Goal: Transaction & Acquisition: Purchase product/service

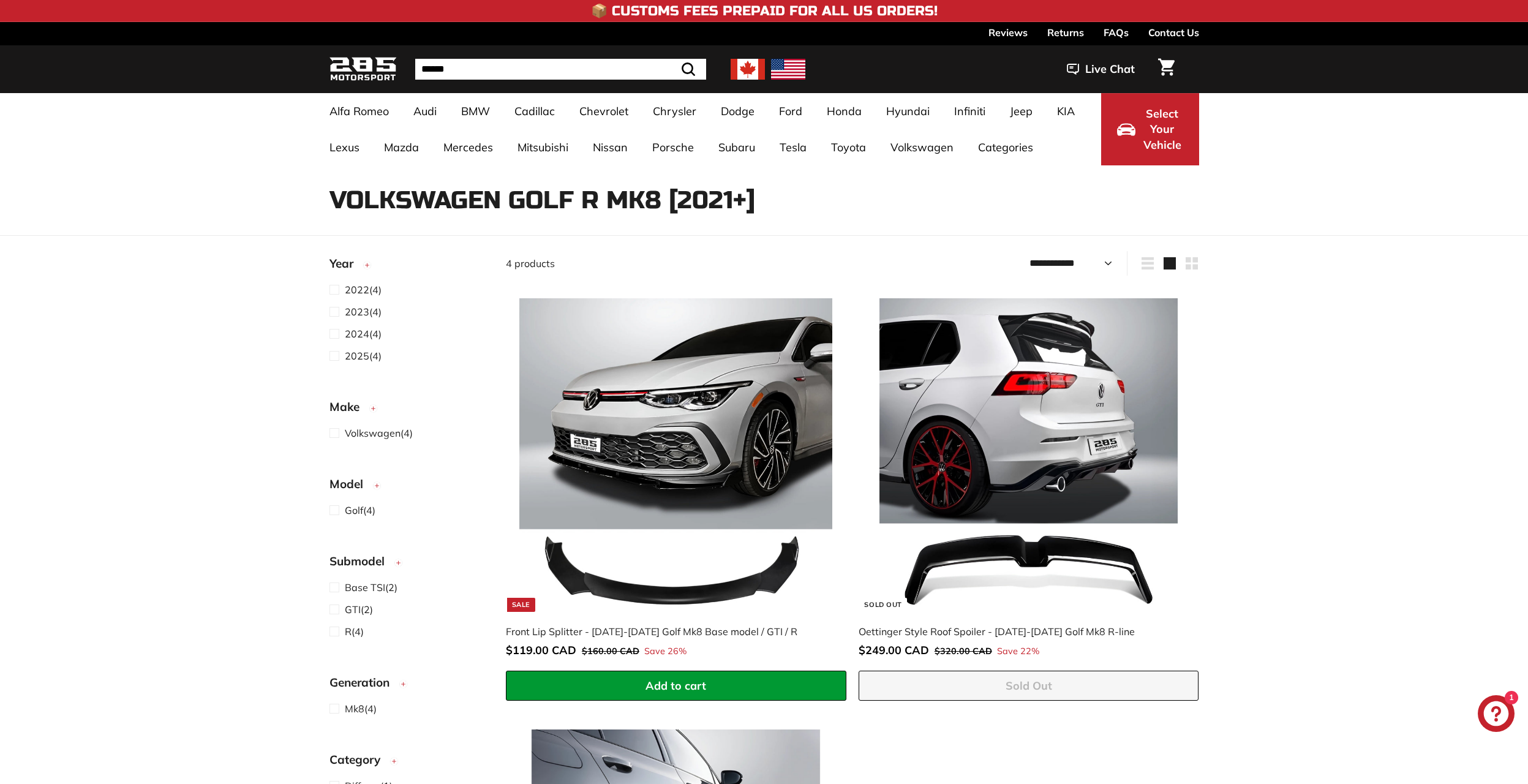
select select "**********"
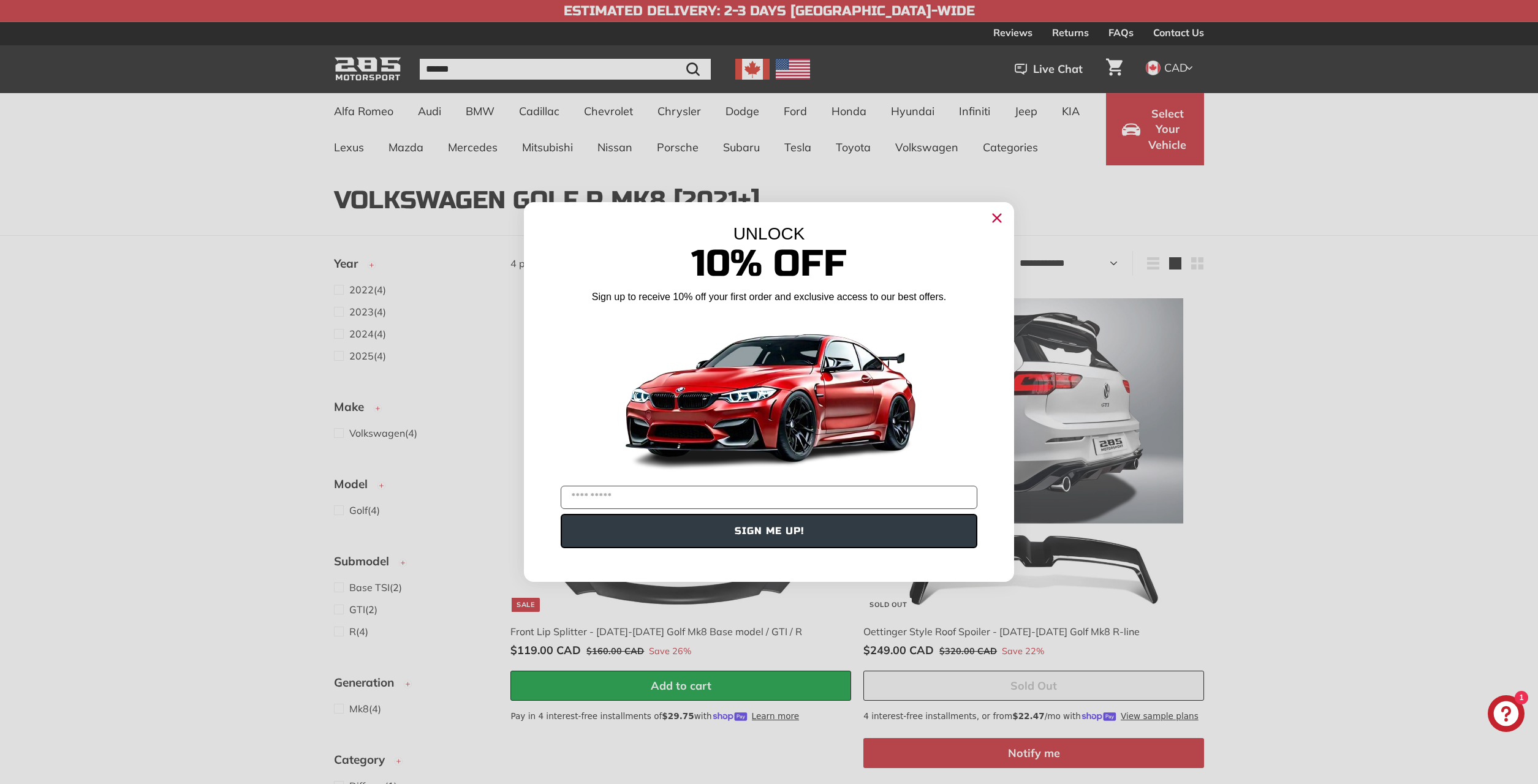
click at [992, 219] on circle "Close dialog" at bounding box center [997, 218] width 19 height 19
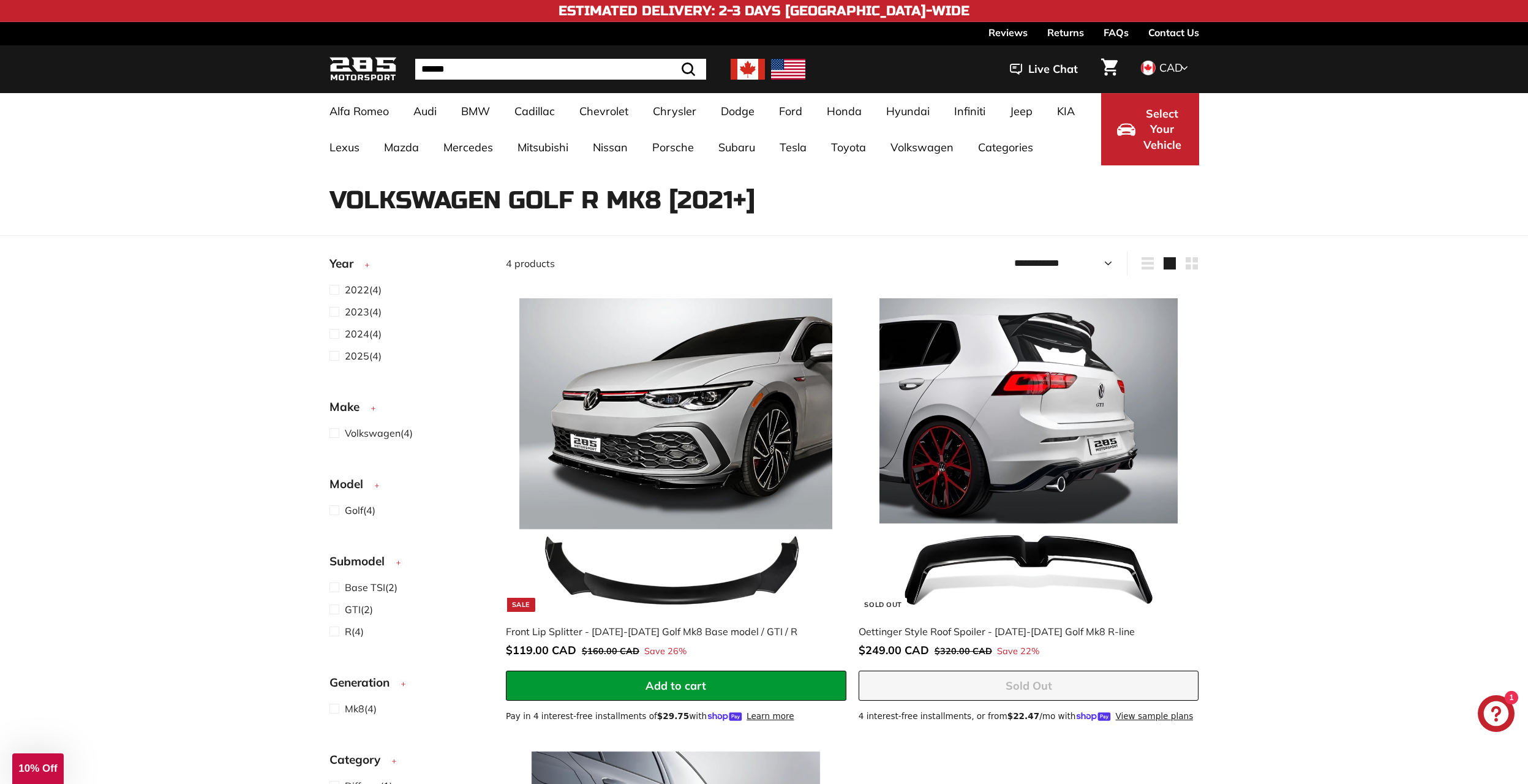
click at [60, 203] on div "Volkswagen Golf R Mk8 [2021+] 4 products" at bounding box center [764, 189] width 1528 height 49
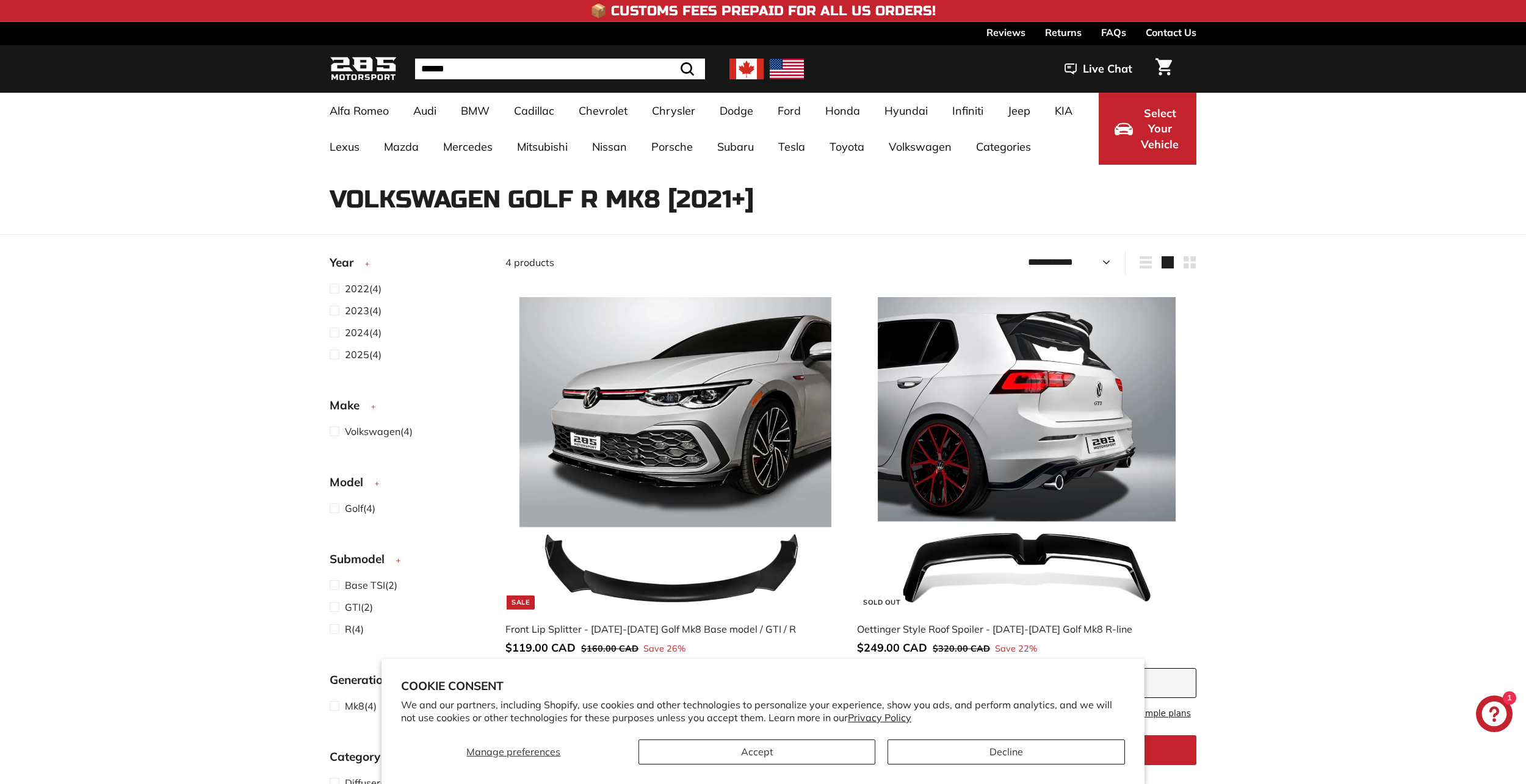
select select "**********"
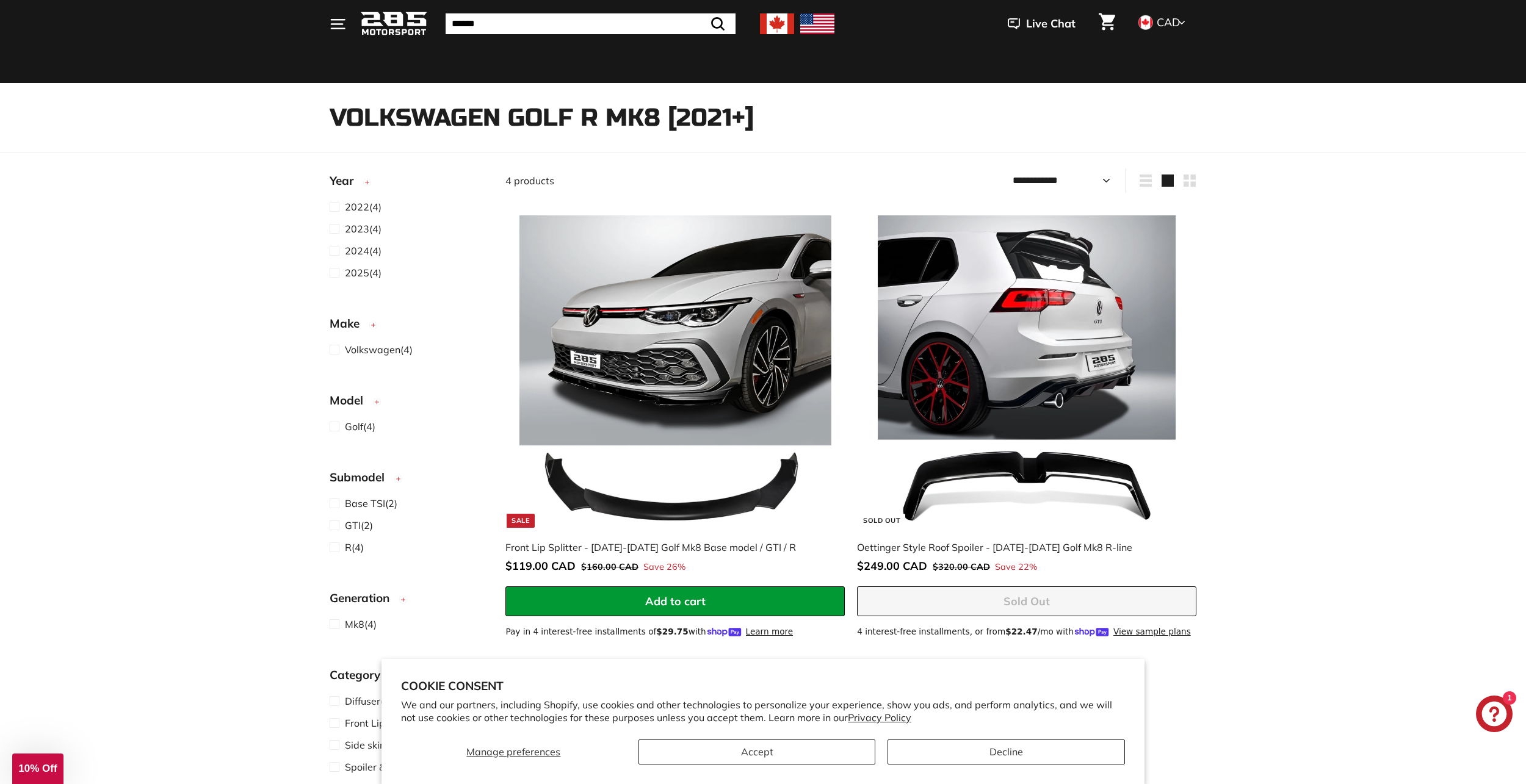
scroll to position [61, 0]
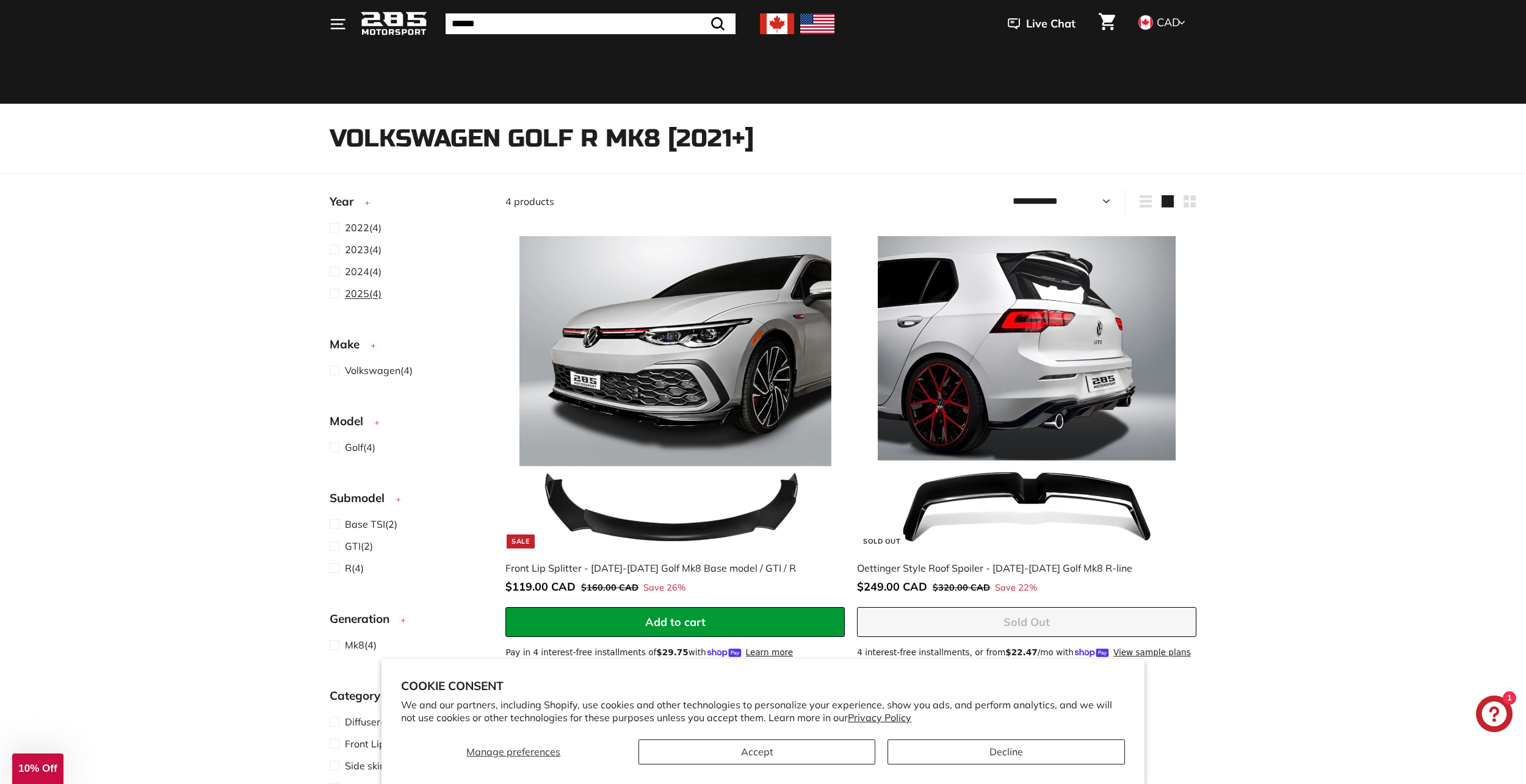
click at [365, 296] on span "2025" at bounding box center [357, 293] width 24 height 12
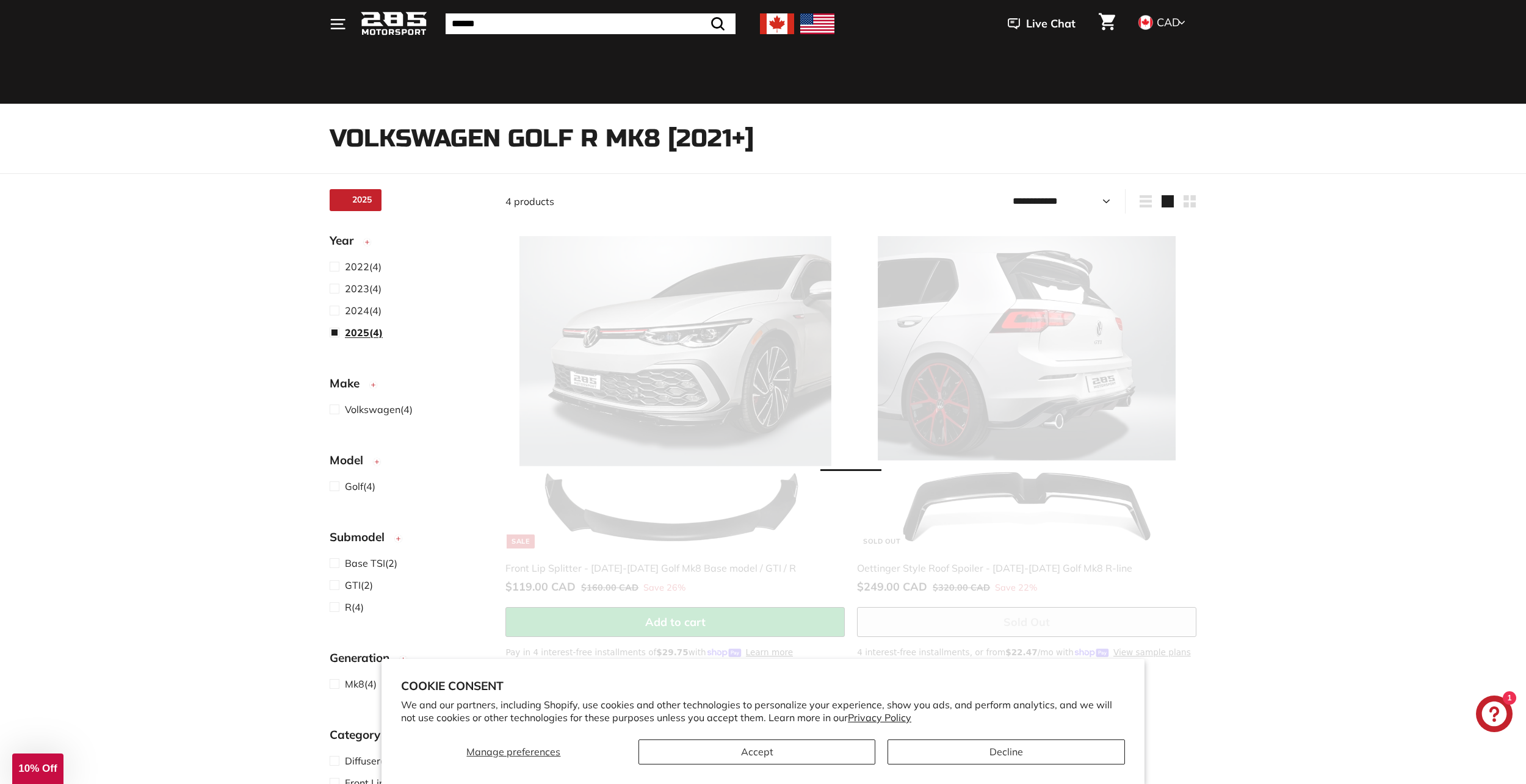
scroll to position [32, 0]
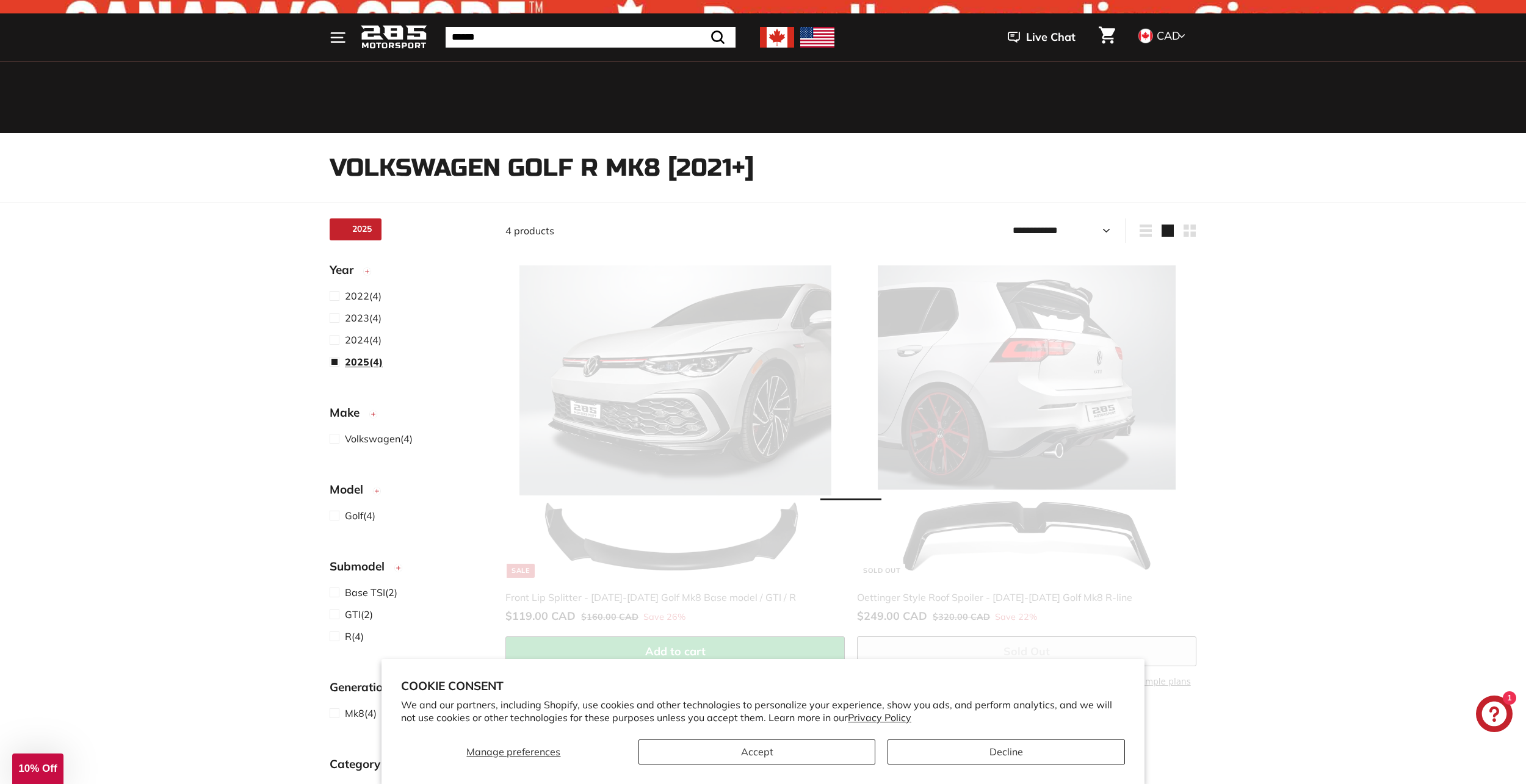
select select "**********"
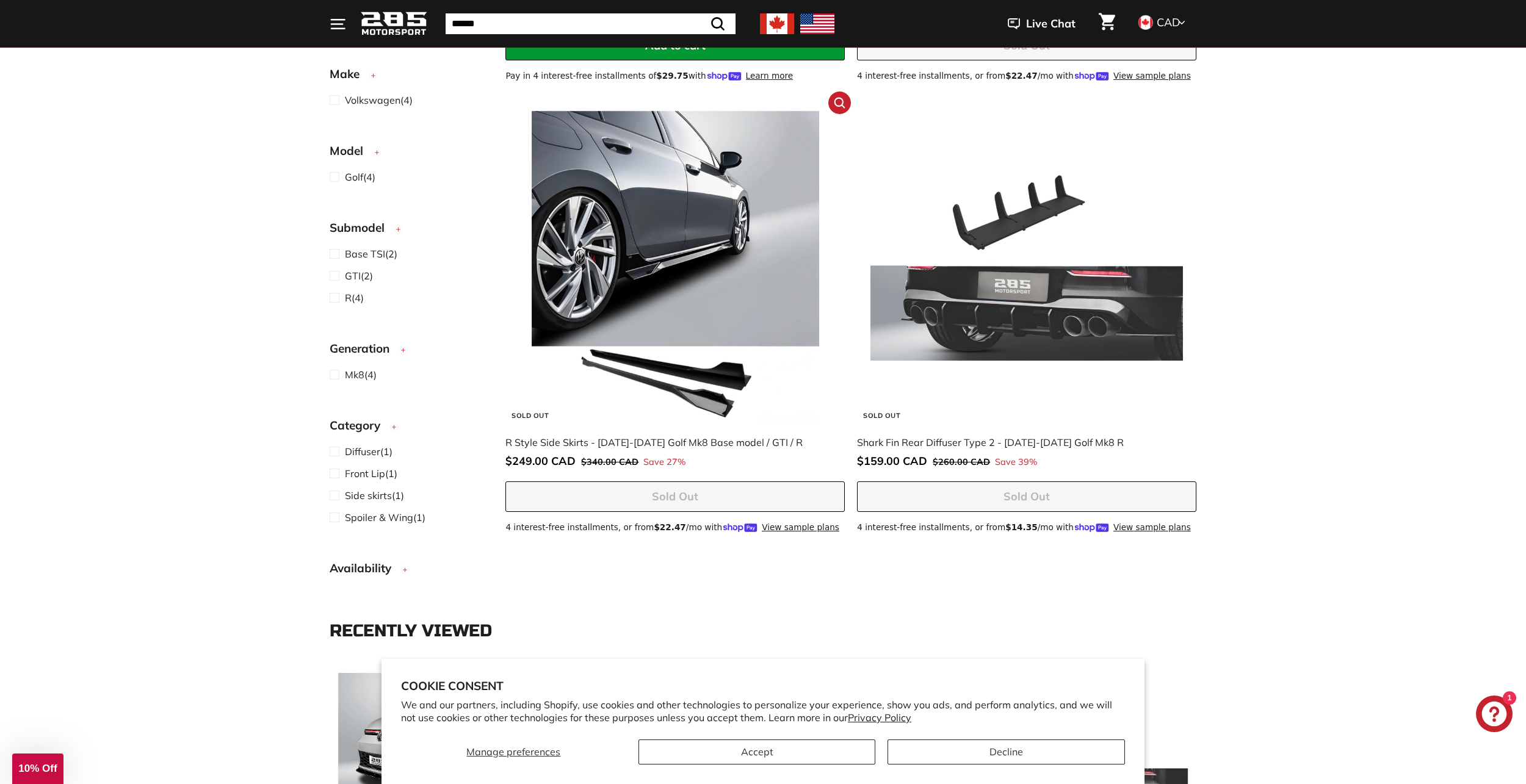
scroll to position [642, 0]
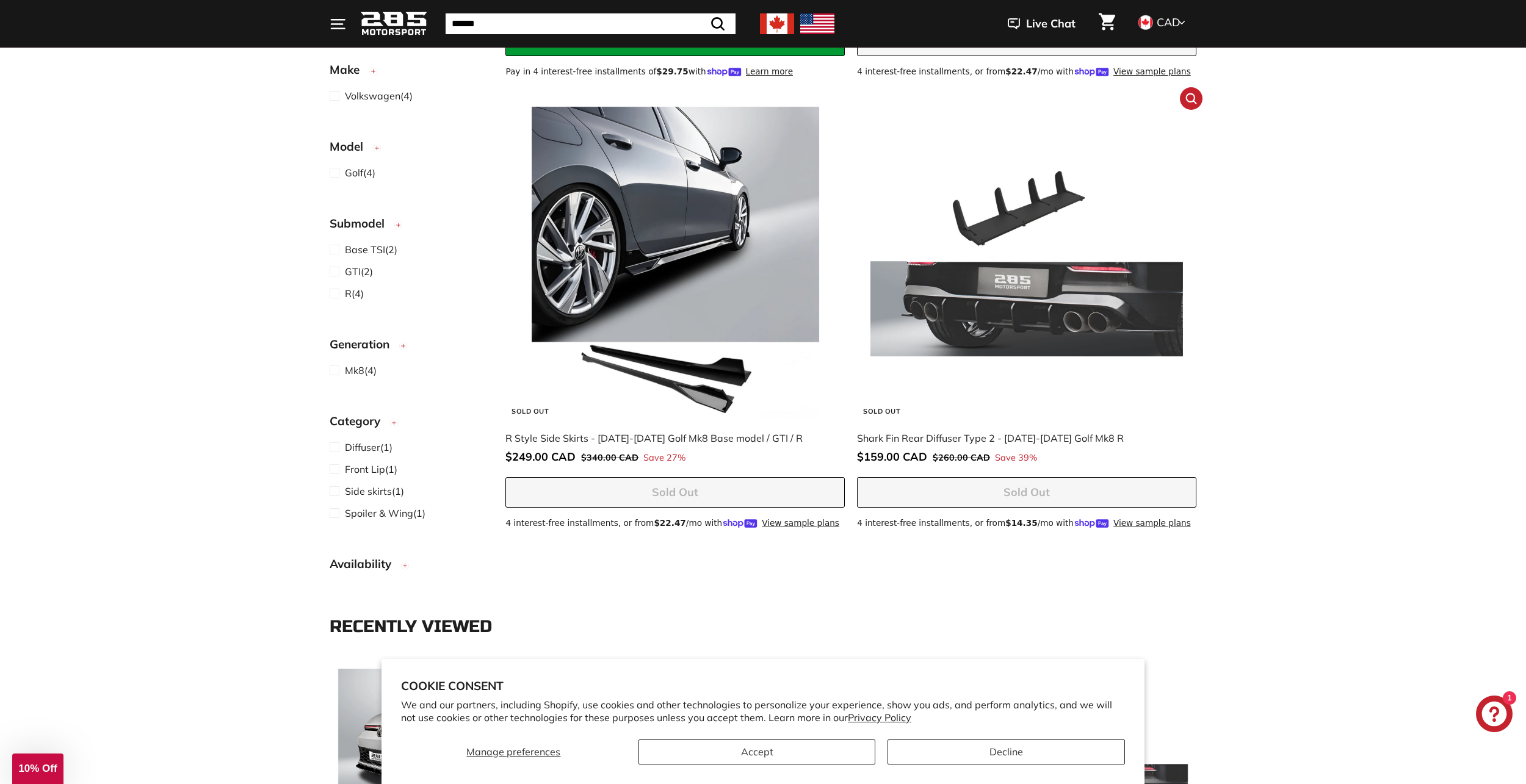
click at [1014, 298] on img at bounding box center [1026, 262] width 312 height 312
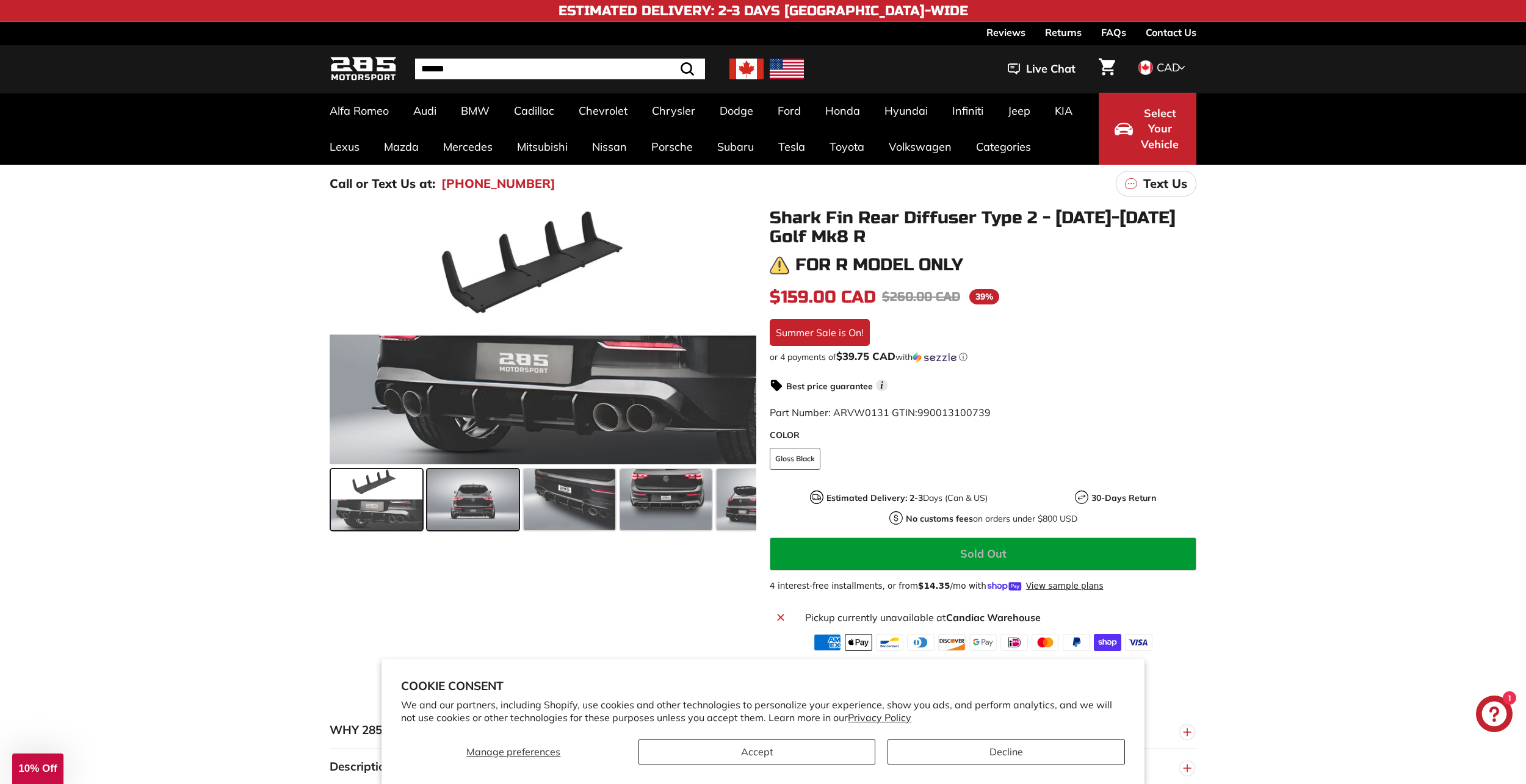
click at [507, 487] on span at bounding box center [473, 500] width 91 height 61
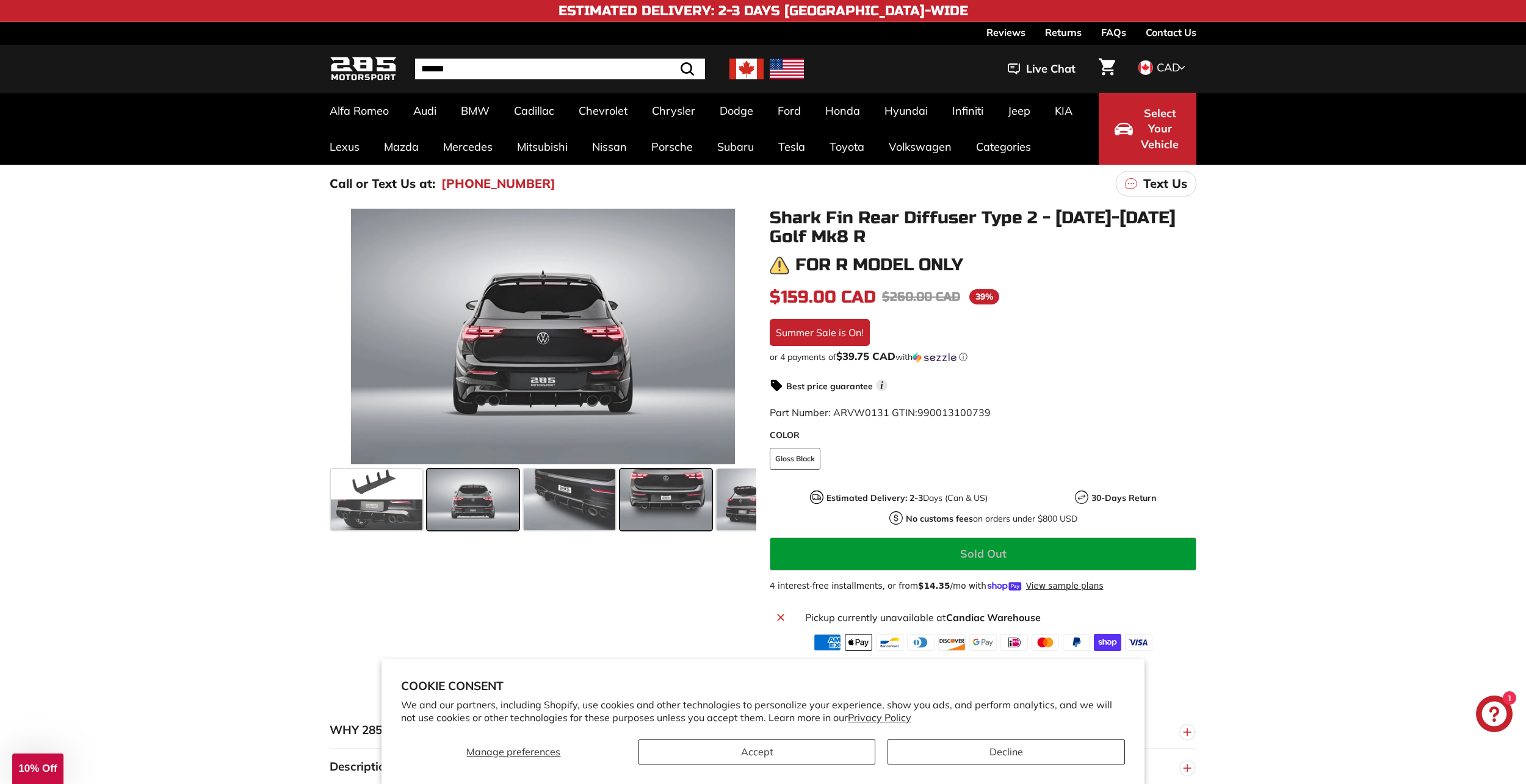
click at [627, 496] on span at bounding box center [666, 500] width 91 height 61
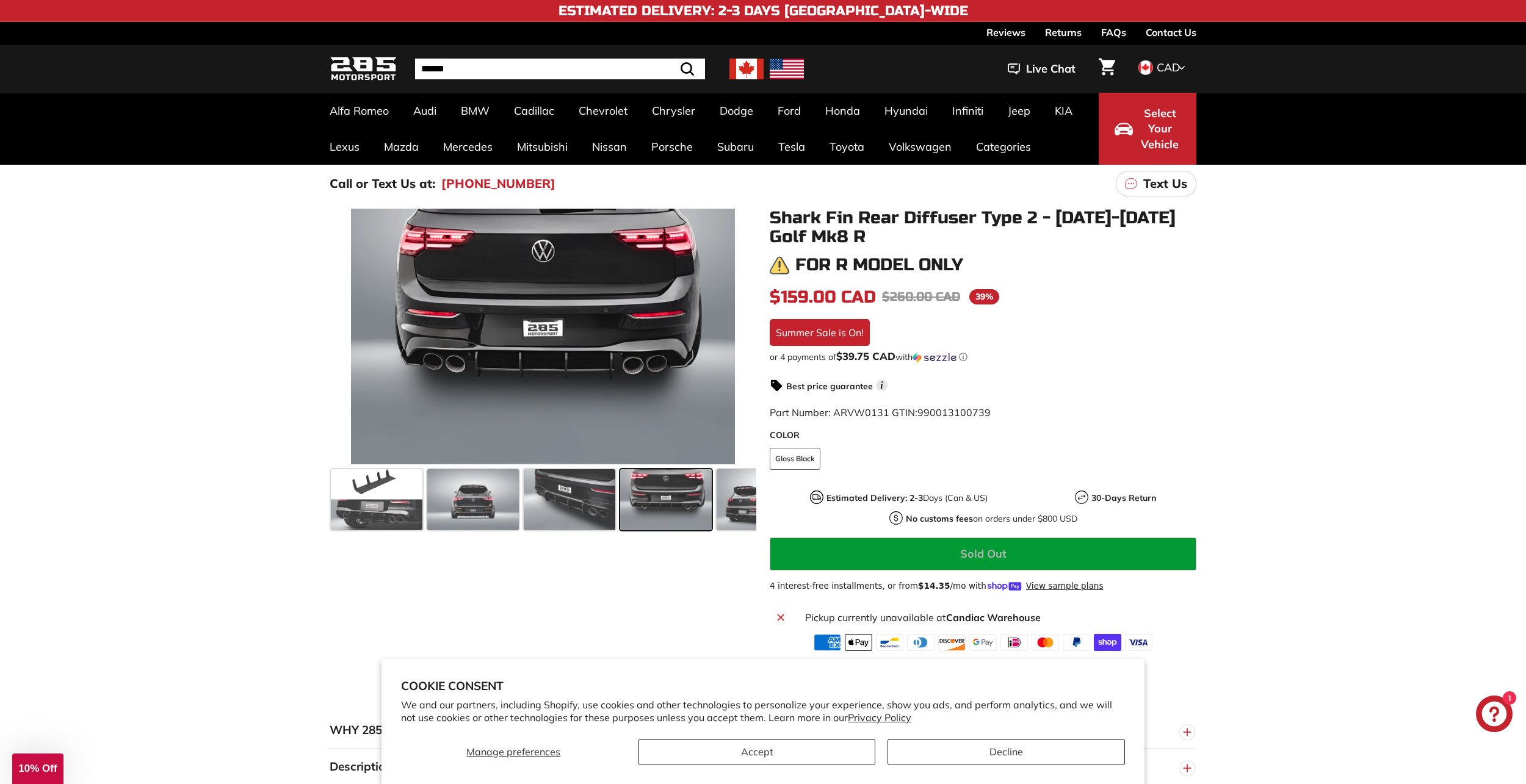
click at [664, 490] on span at bounding box center [666, 500] width 91 height 61
click at [726, 496] on span at bounding box center [762, 500] width 91 height 61
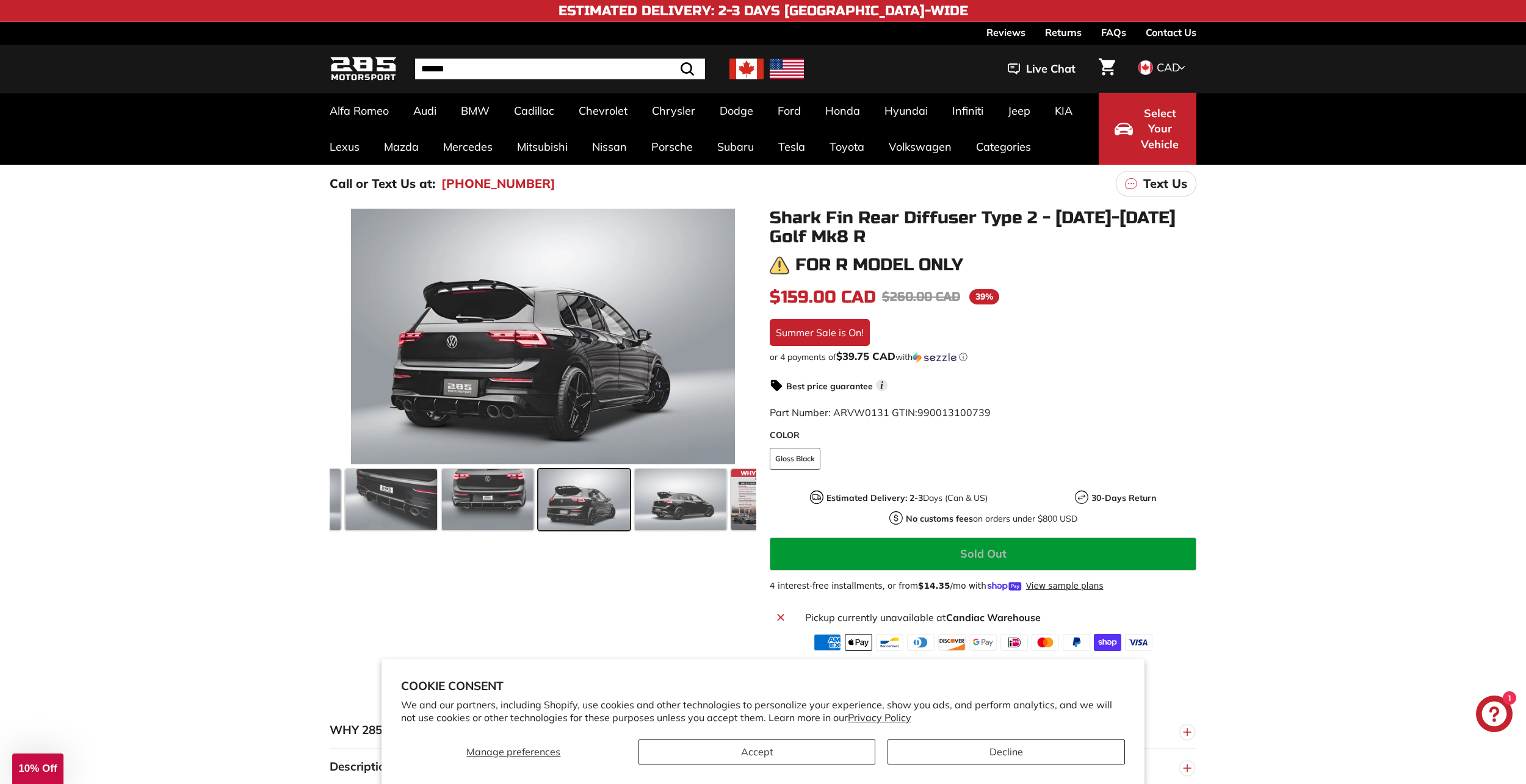
scroll to position [0, 217]
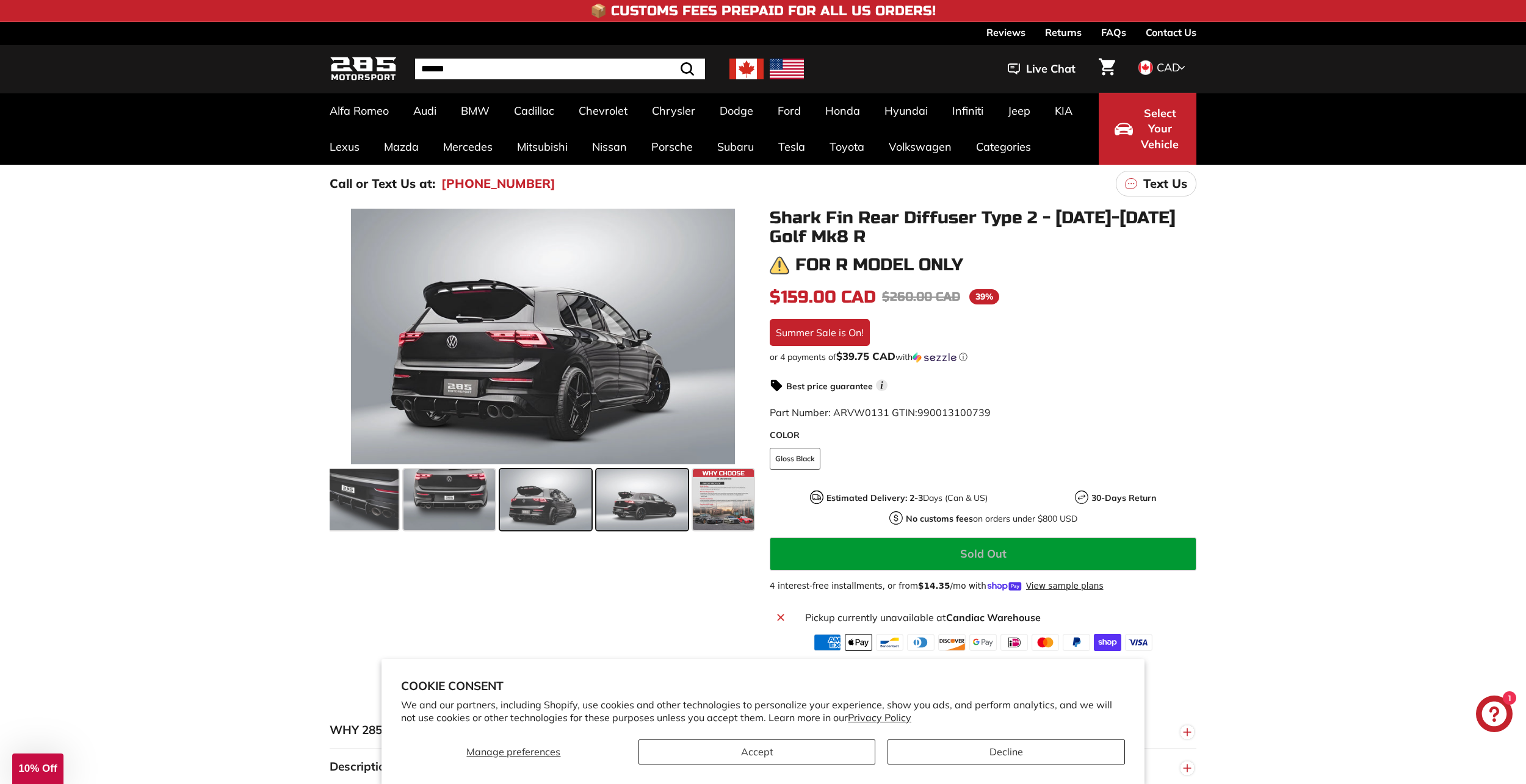
click at [654, 501] on span at bounding box center [642, 500] width 91 height 61
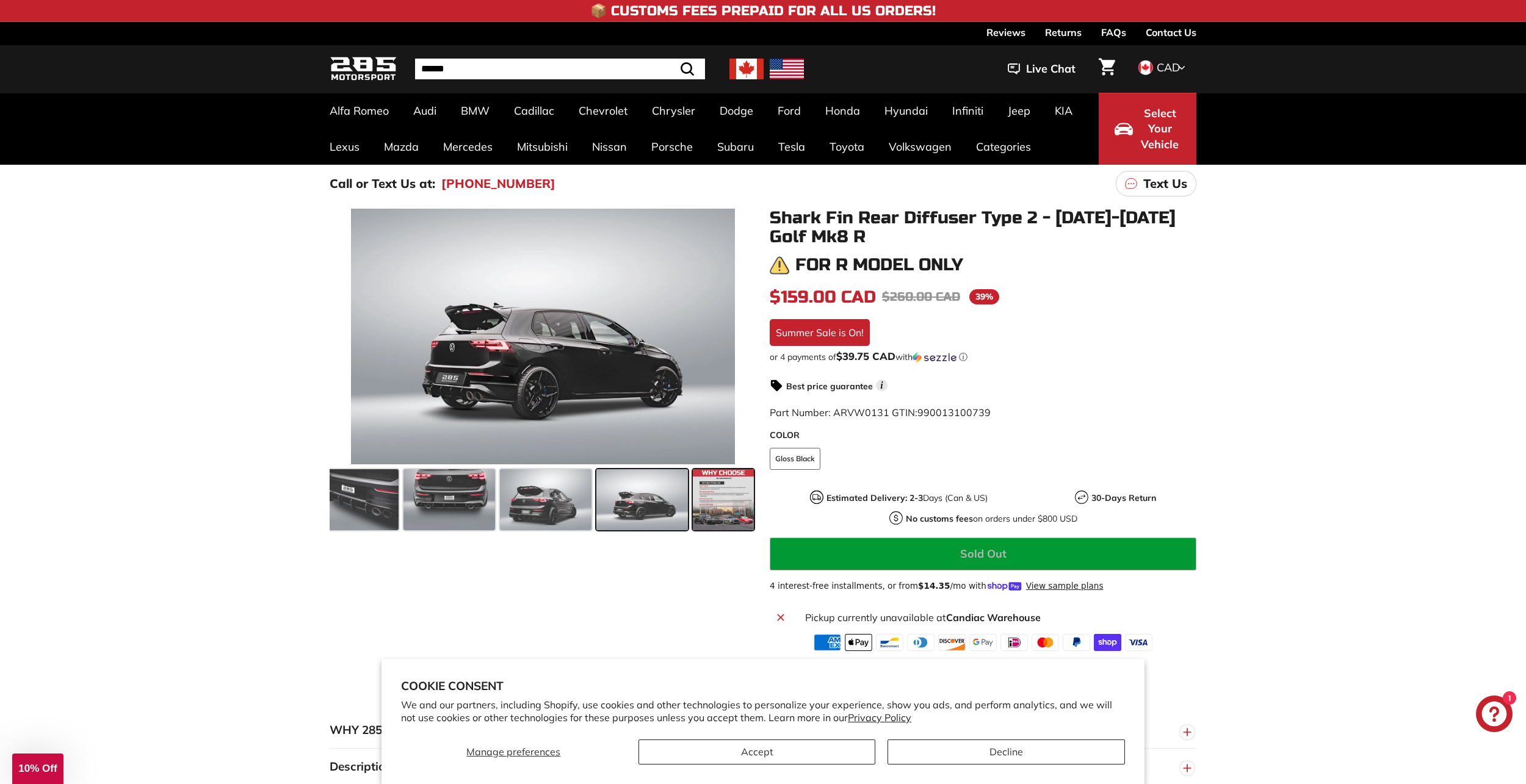
click at [733, 502] on span at bounding box center [724, 500] width 61 height 61
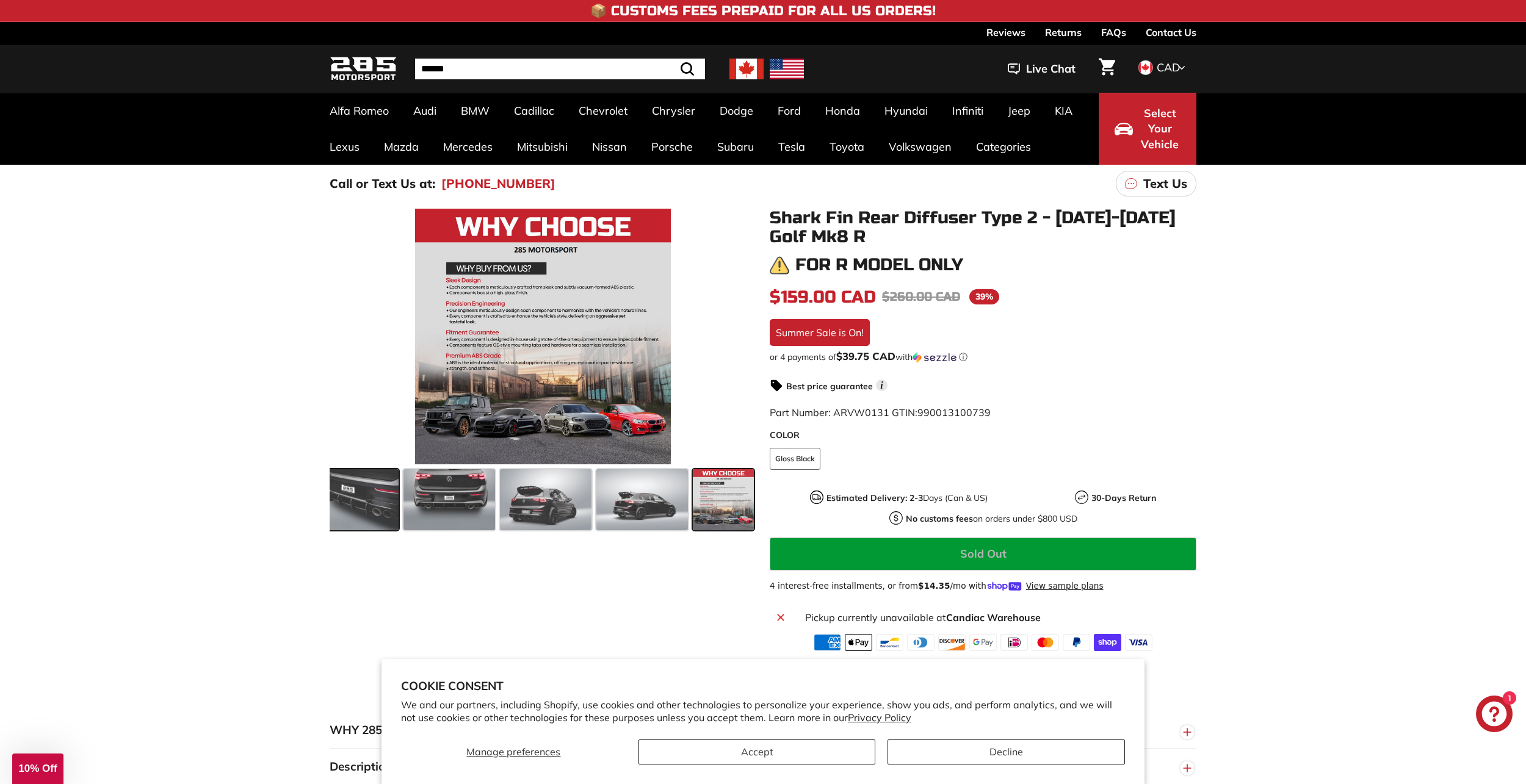
click at [345, 521] on span at bounding box center [353, 500] width 91 height 61
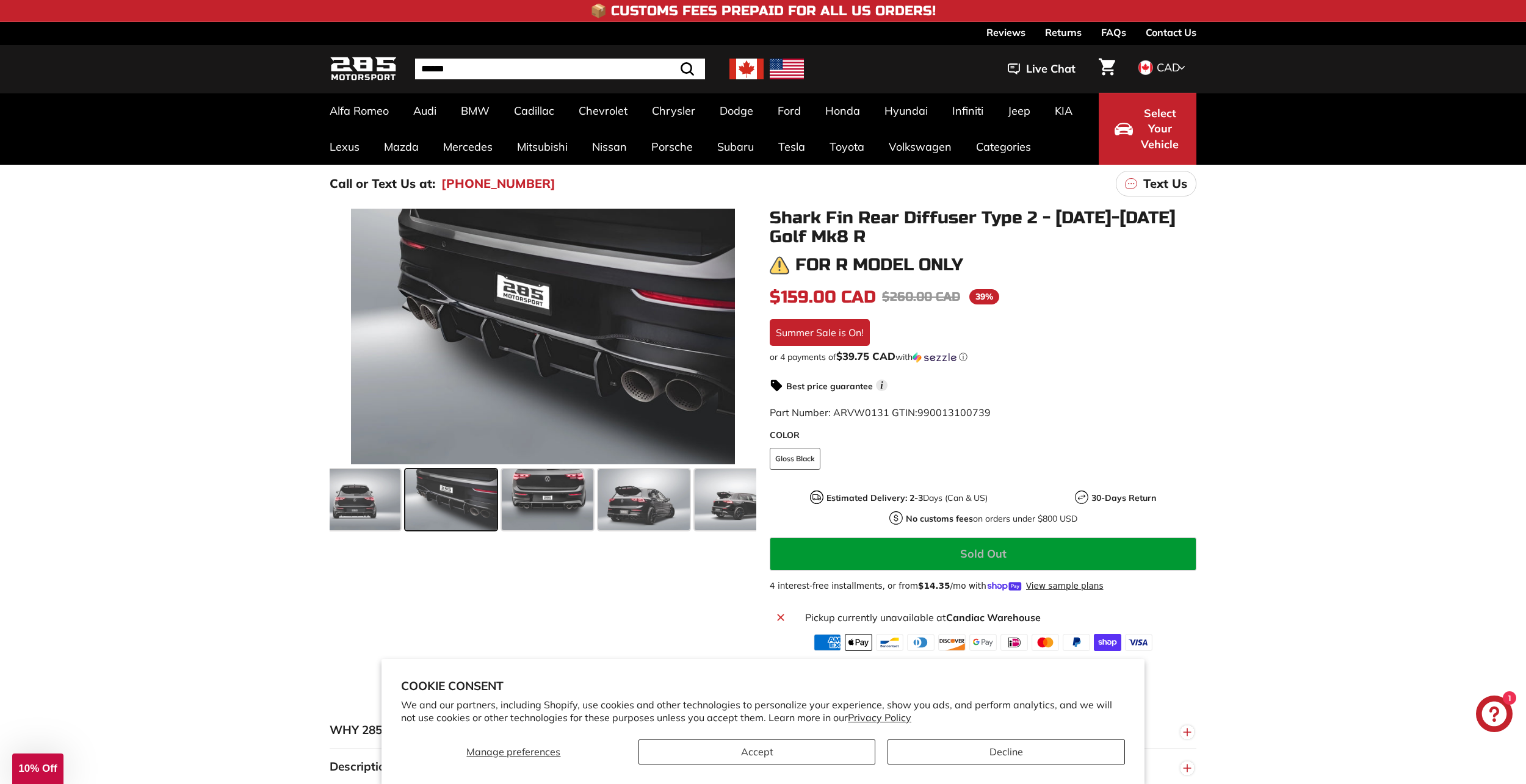
scroll to position [0, 27]
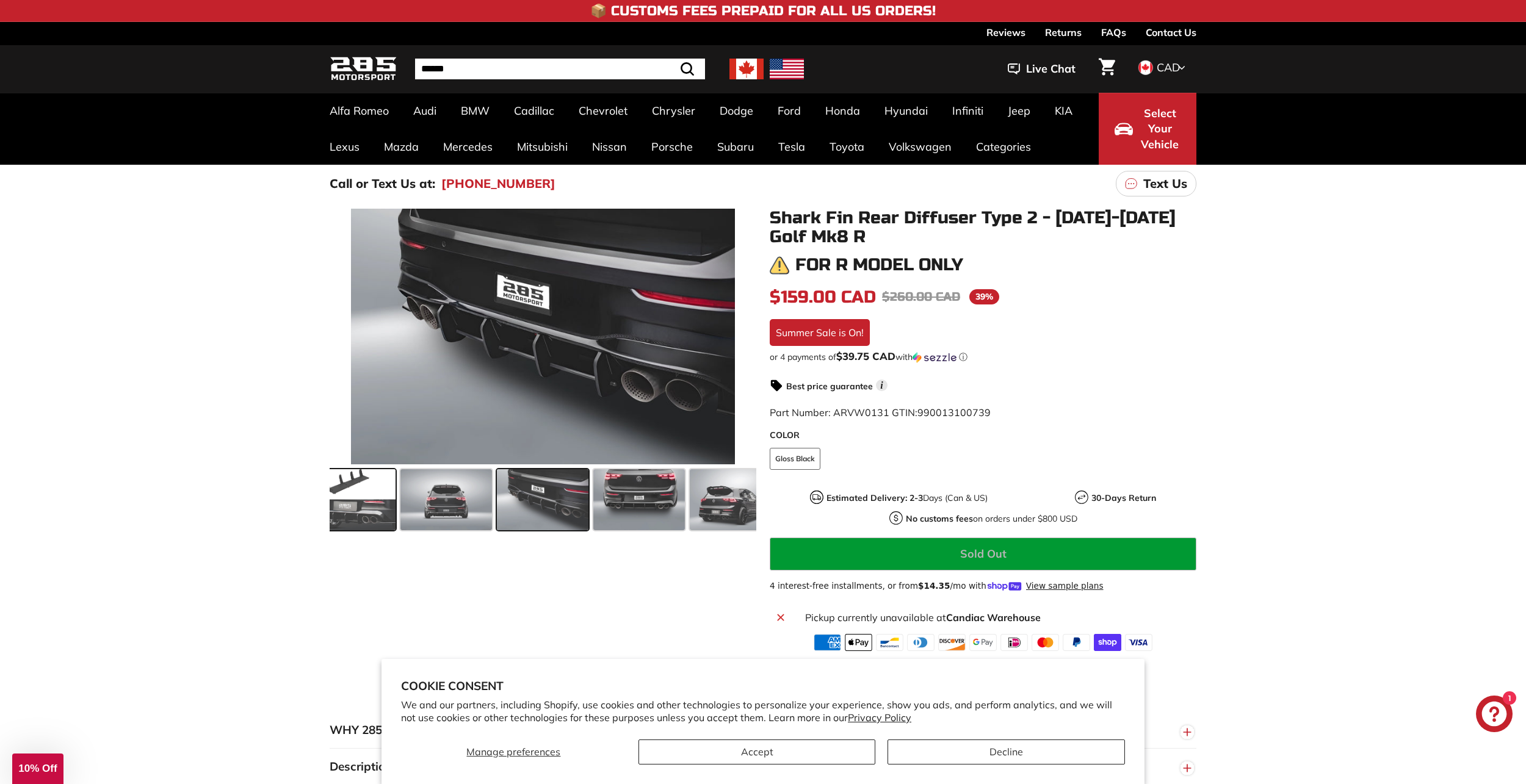
click at [334, 511] on span at bounding box center [350, 500] width 91 height 61
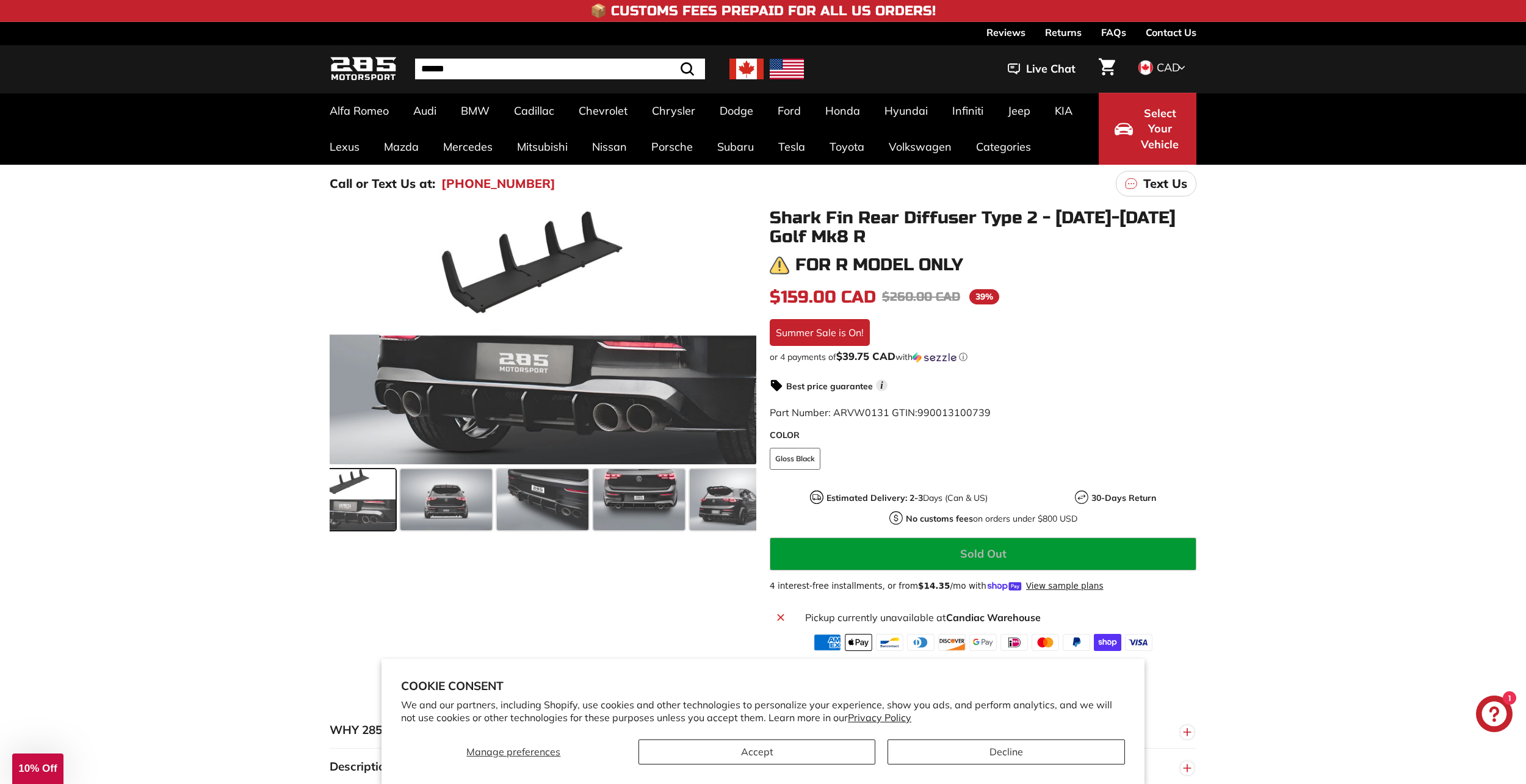
scroll to position [0, 0]
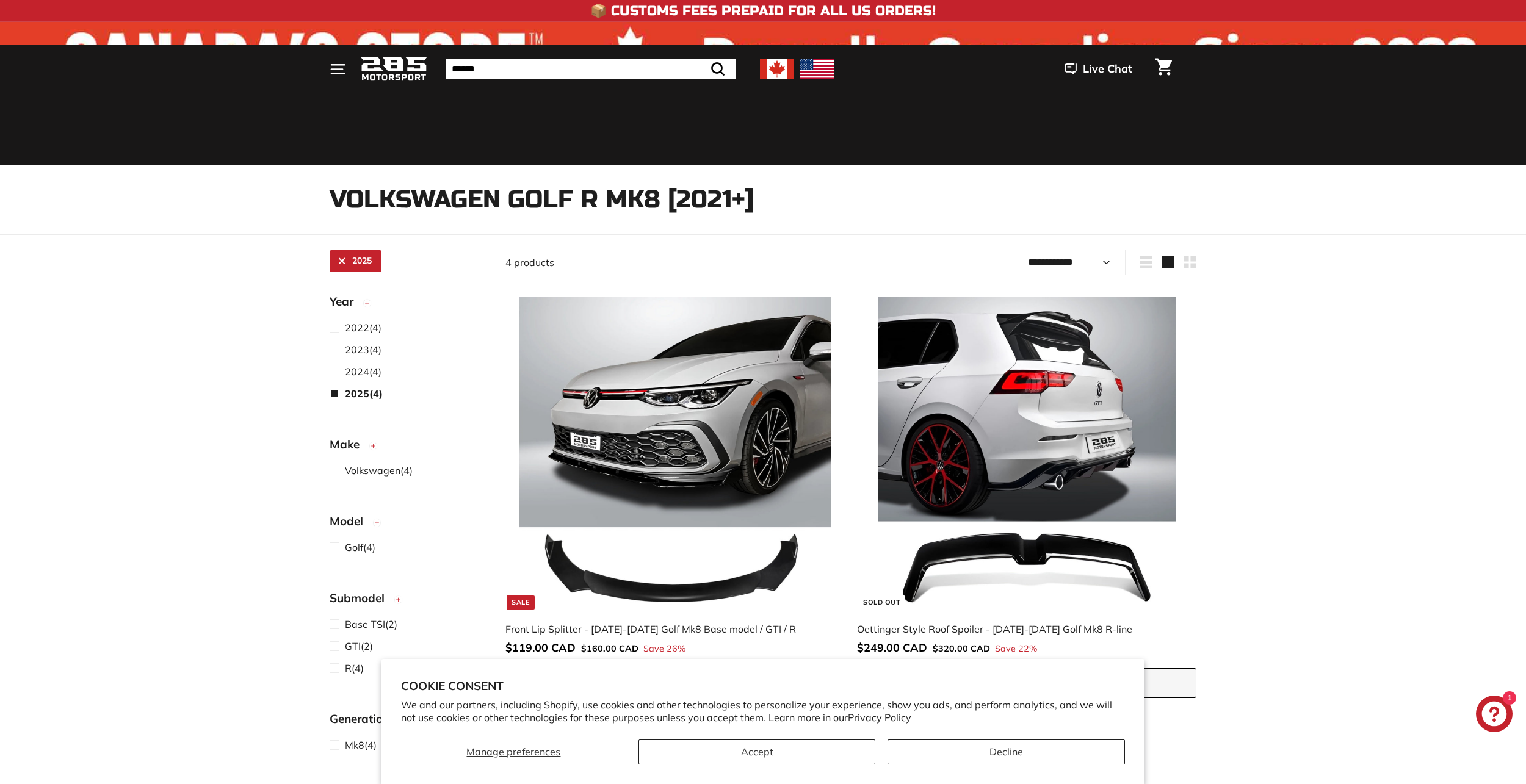
select select "**********"
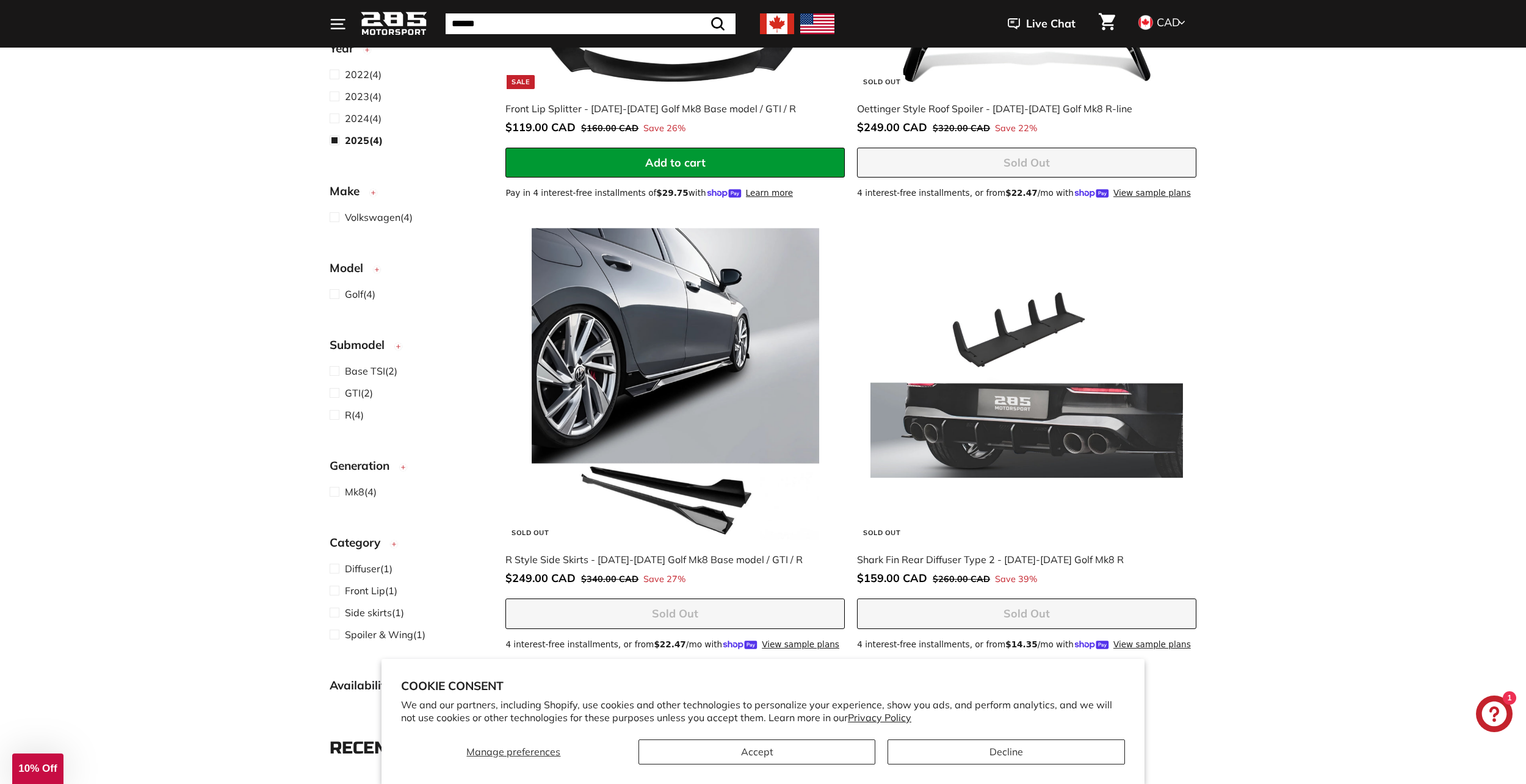
scroll to position [520, 0]
click at [949, 561] on div "Shark Fin Rear Diffuser Type 2 - [DATE]-[DATE] Golf Mk8 R" at bounding box center [1021, 560] width 328 height 15
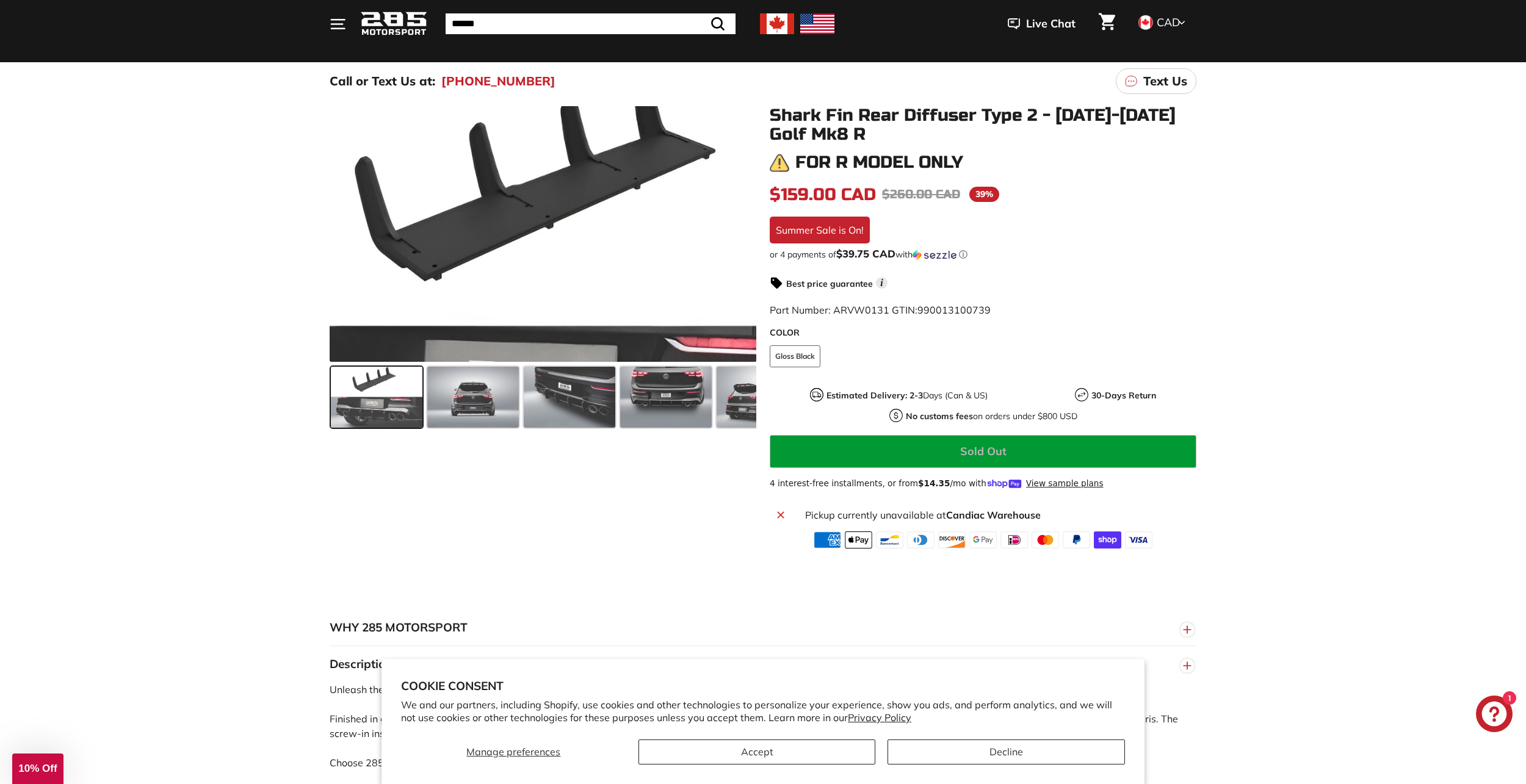
scroll to position [61, 0]
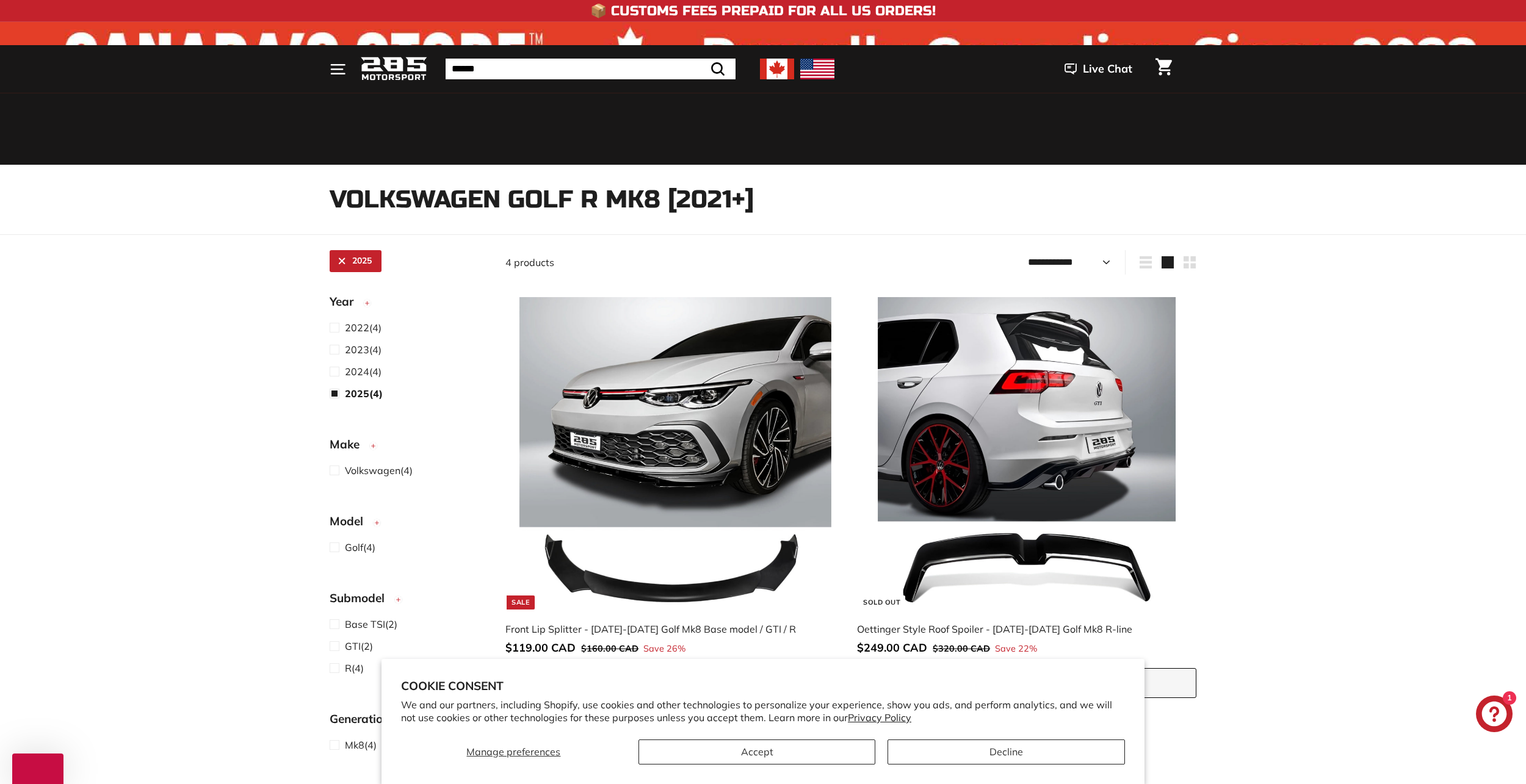
select select "**********"
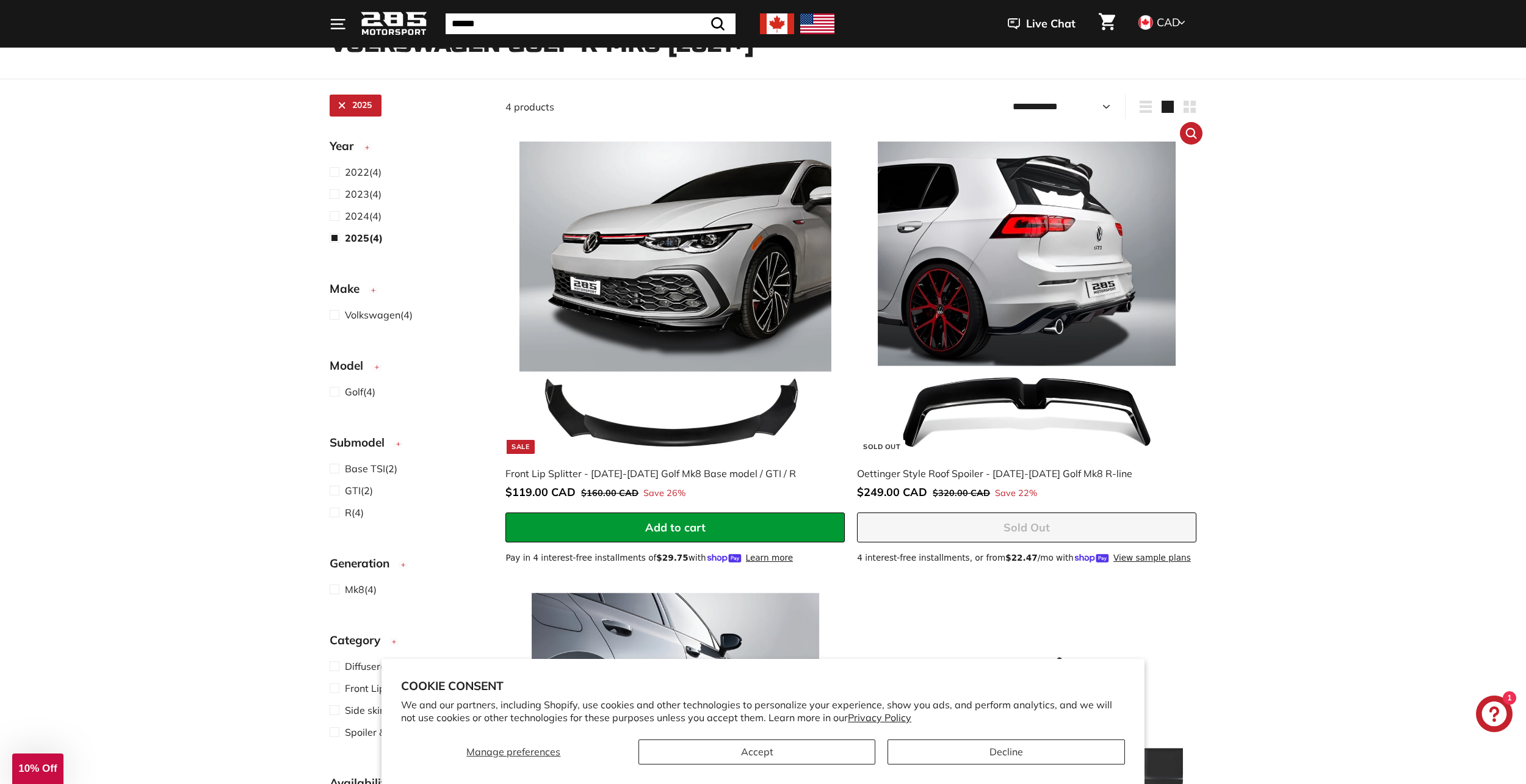
scroll to position [153, 0]
